Goal: Book appointment/travel/reservation

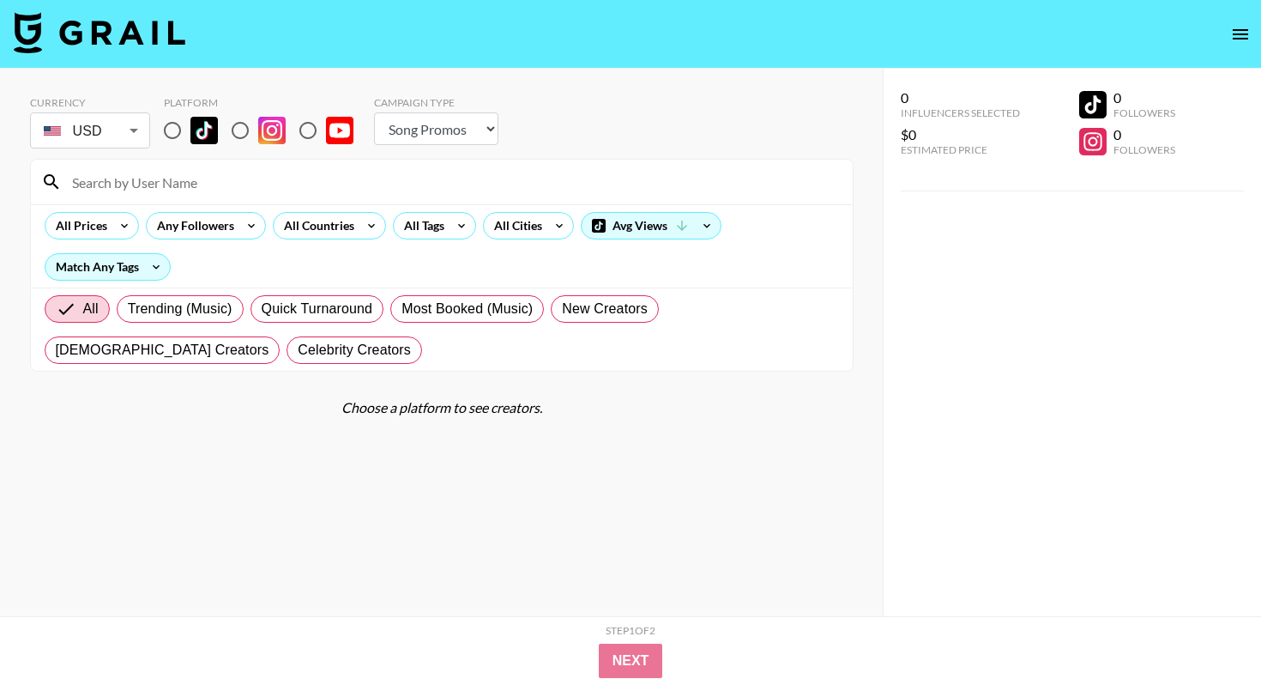
select select "Song"
click at [184, 130] on input "radio" at bounding box center [172, 130] width 36 height 36
radio input "true"
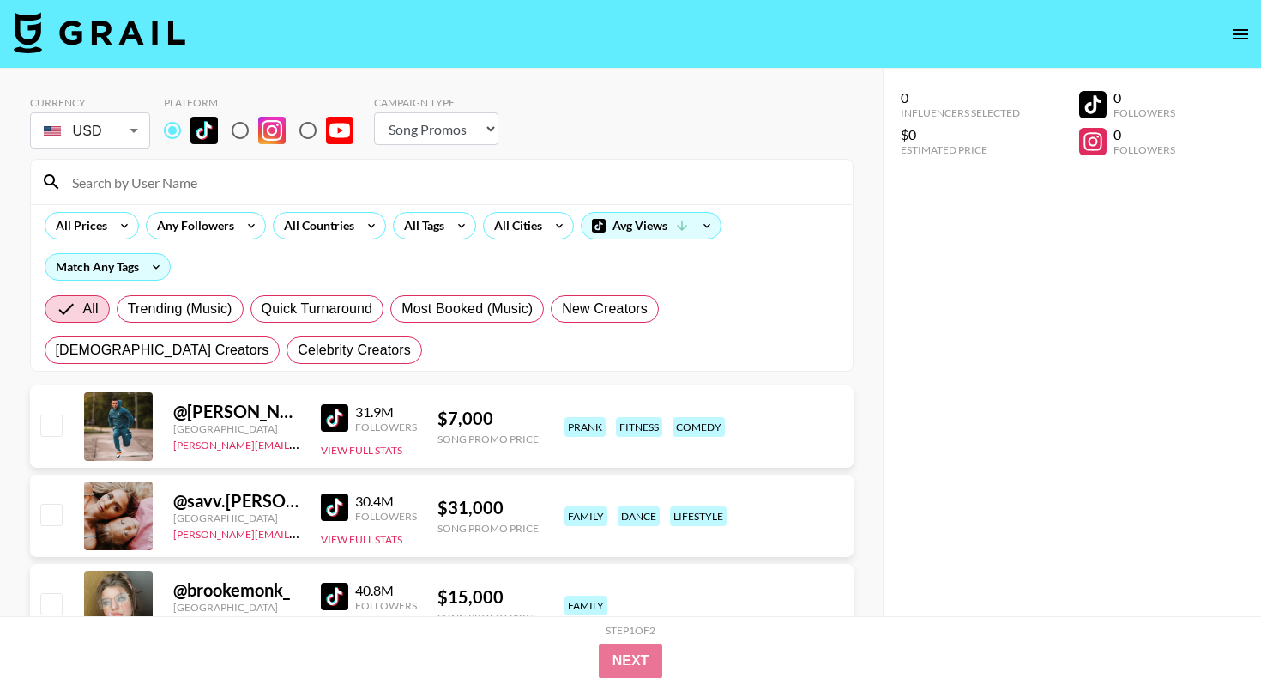
click at [259, 178] on input at bounding box center [452, 181] width 781 height 27
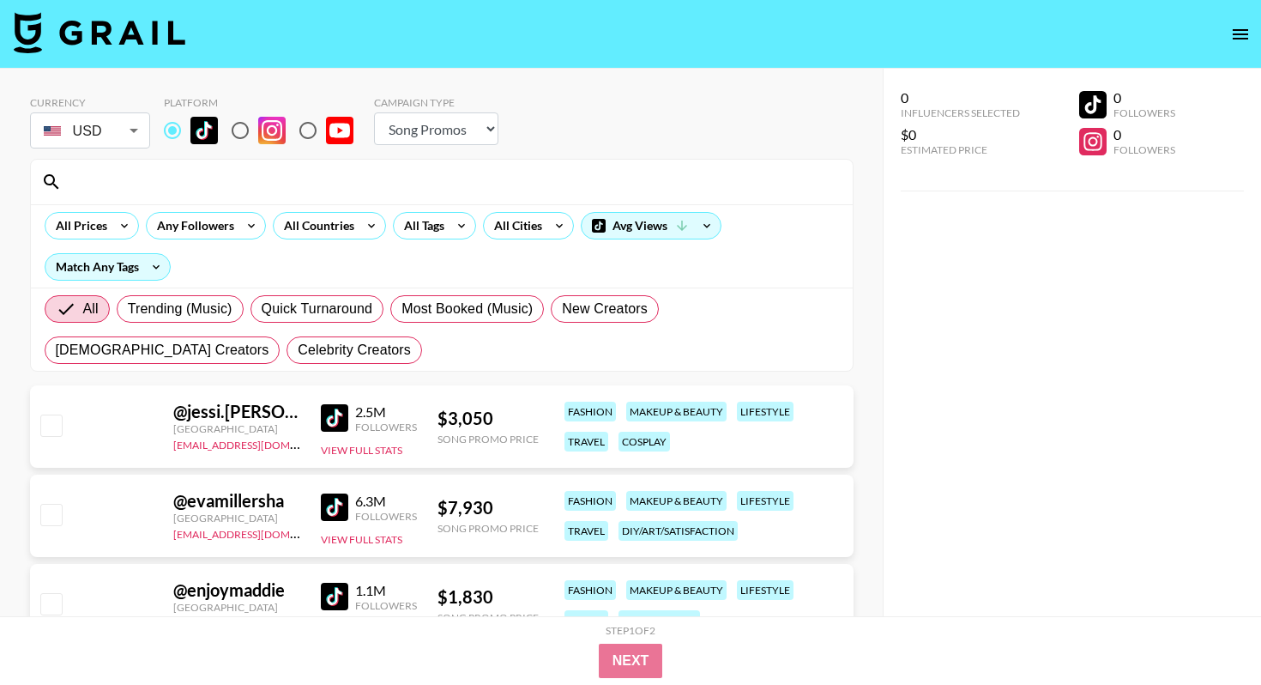
type input "o"
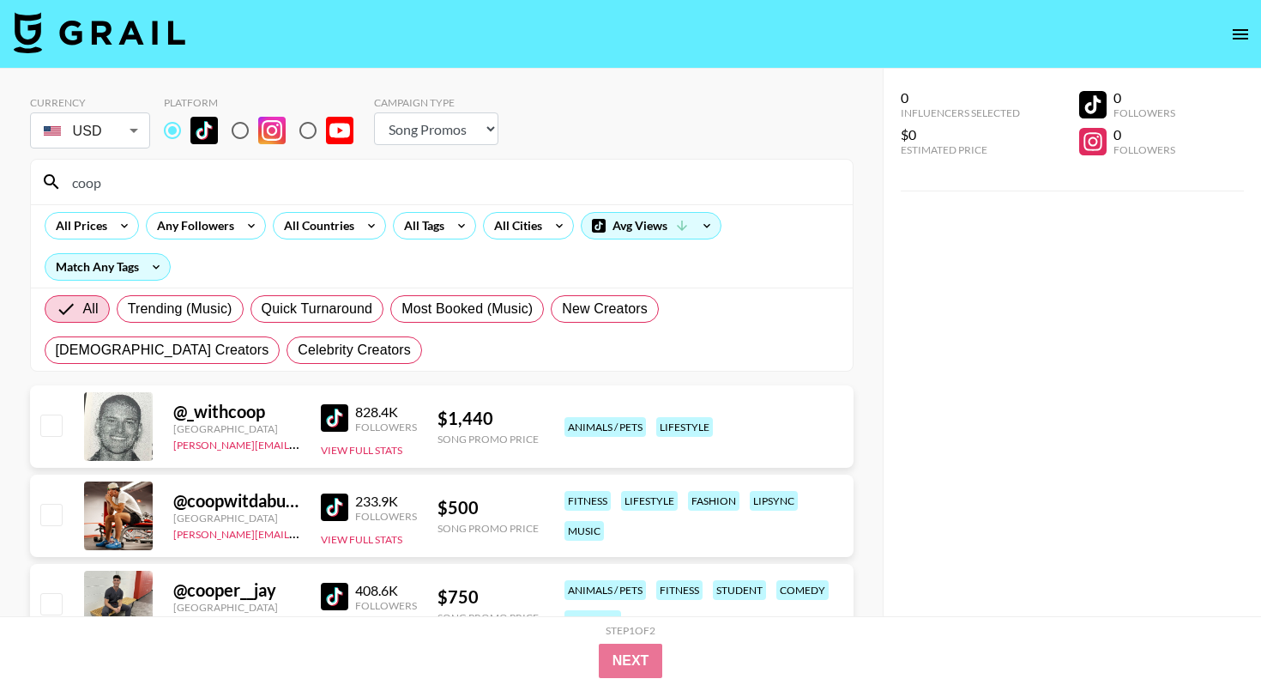
scroll to position [78, 0]
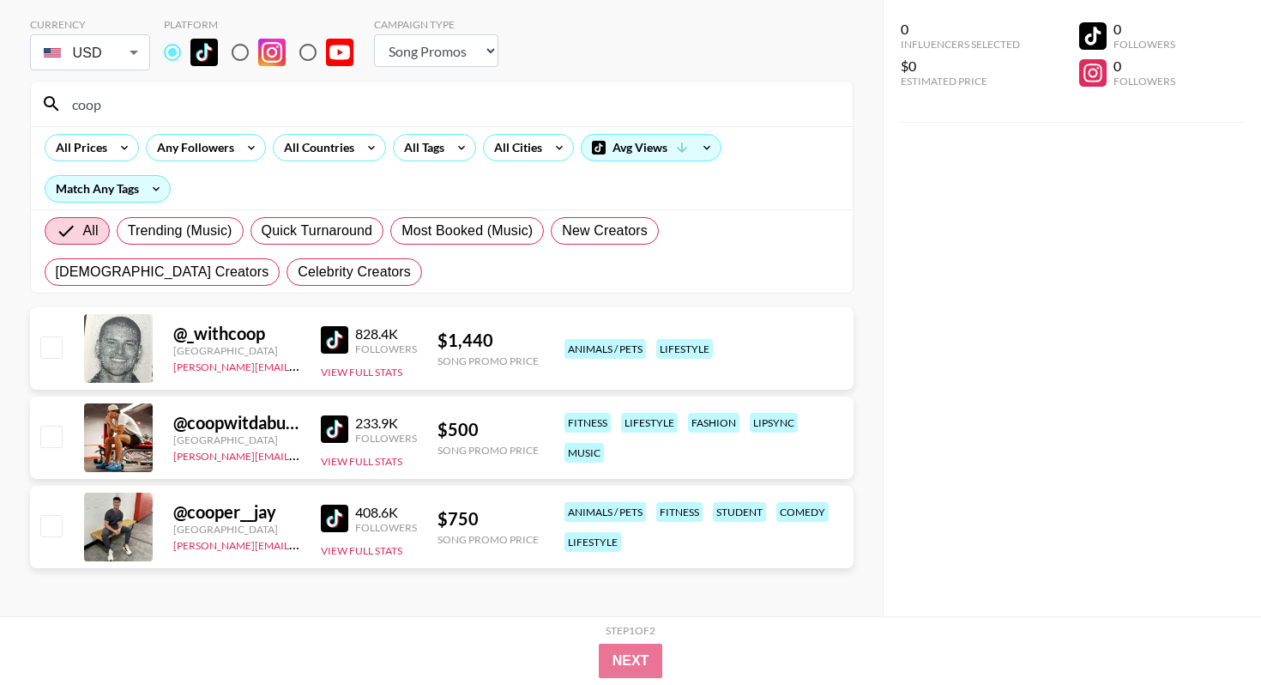
type input "coop"
click at [323, 420] on img at bounding box center [334, 428] width 27 height 27
click at [51, 432] on input "checkbox" at bounding box center [50, 436] width 21 height 21
checkbox input "true"
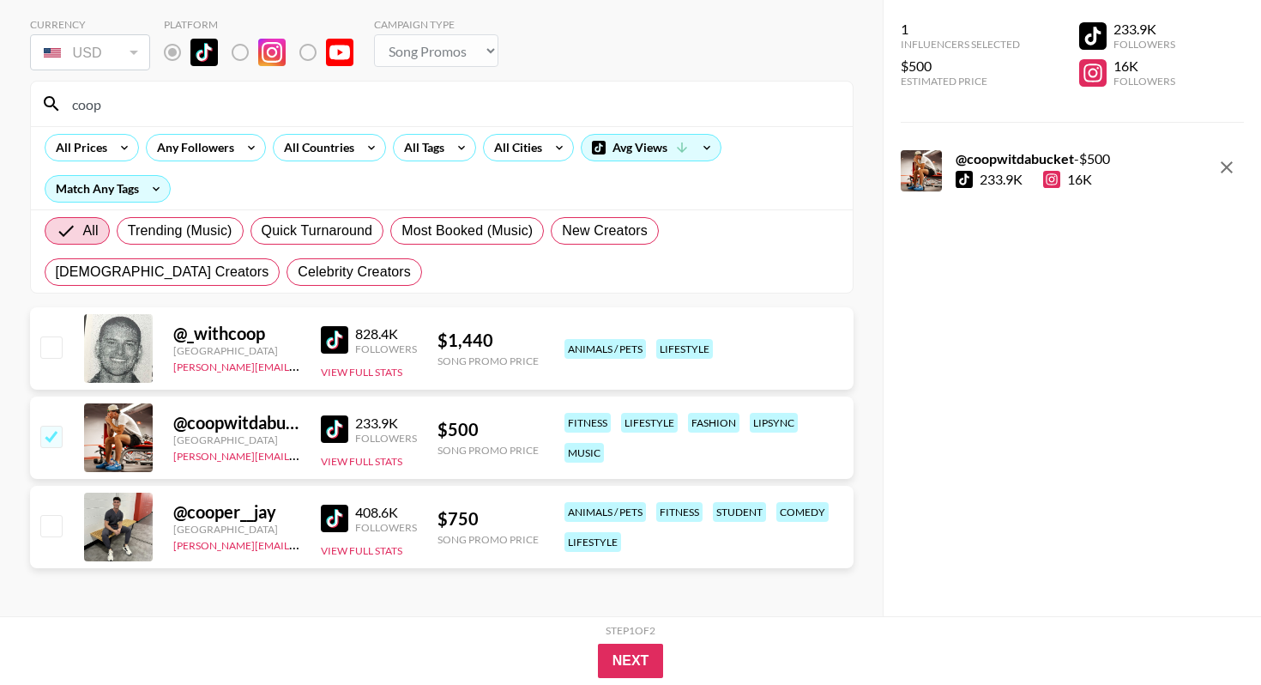
scroll to position [0, 0]
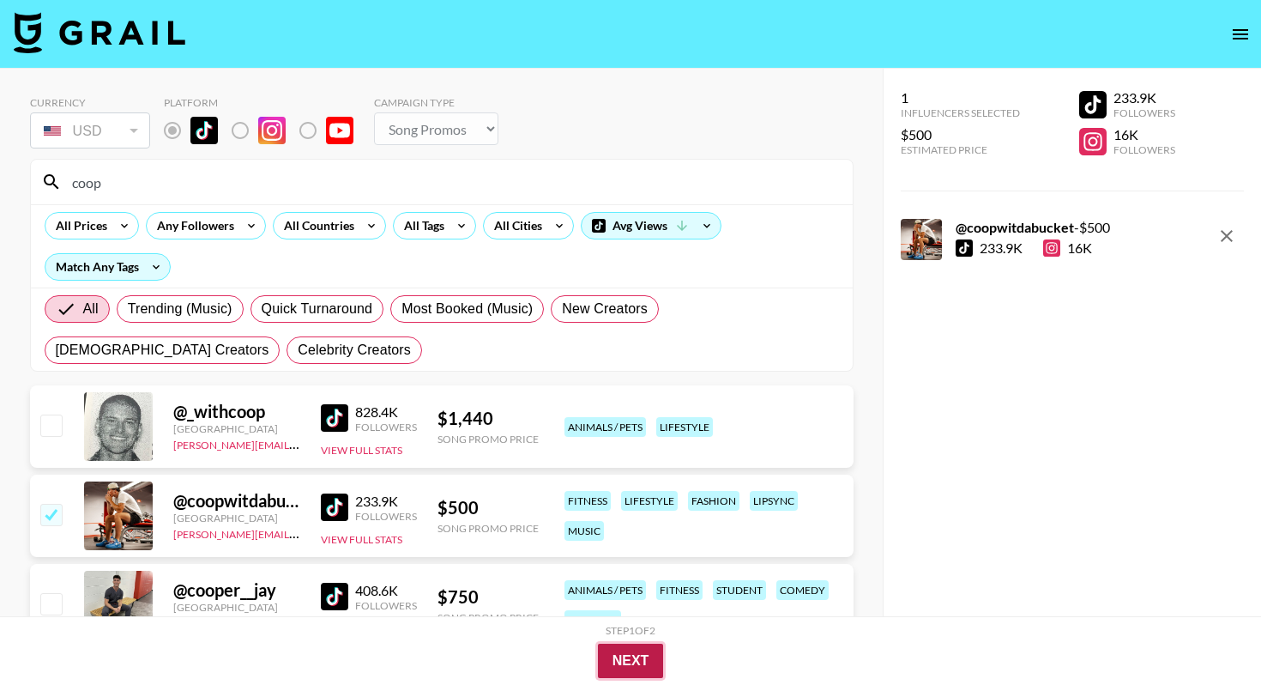
click at [636, 669] on button "Next" at bounding box center [631, 660] width 66 height 34
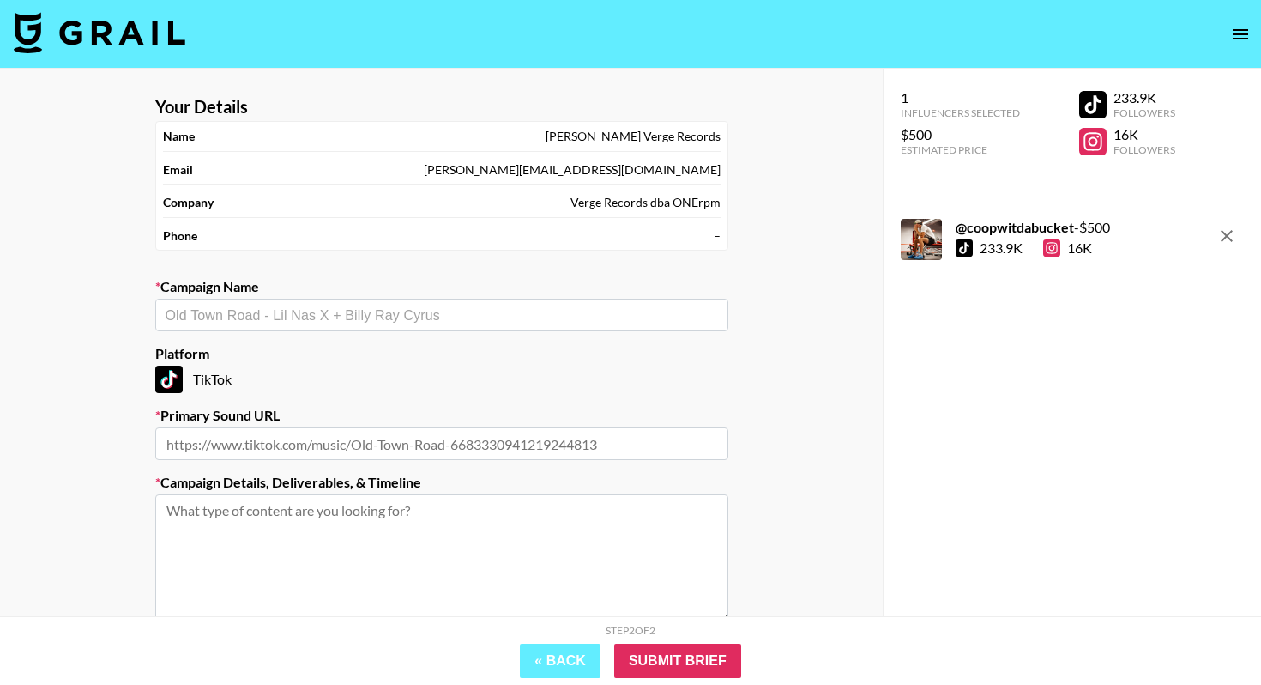
click at [529, 301] on div "​" at bounding box center [441, 315] width 573 height 33
click at [519, 314] on input "text" at bounding box center [442, 315] width 553 height 20
click at [439, 343] on li "Add New Campaign: "Zero 9:36 "Here To Bleed" "" at bounding box center [441, 351] width 573 height 27
type input "Zero 9:36 "Here To Bleed""
